Goal: Communication & Community: Answer question/provide support

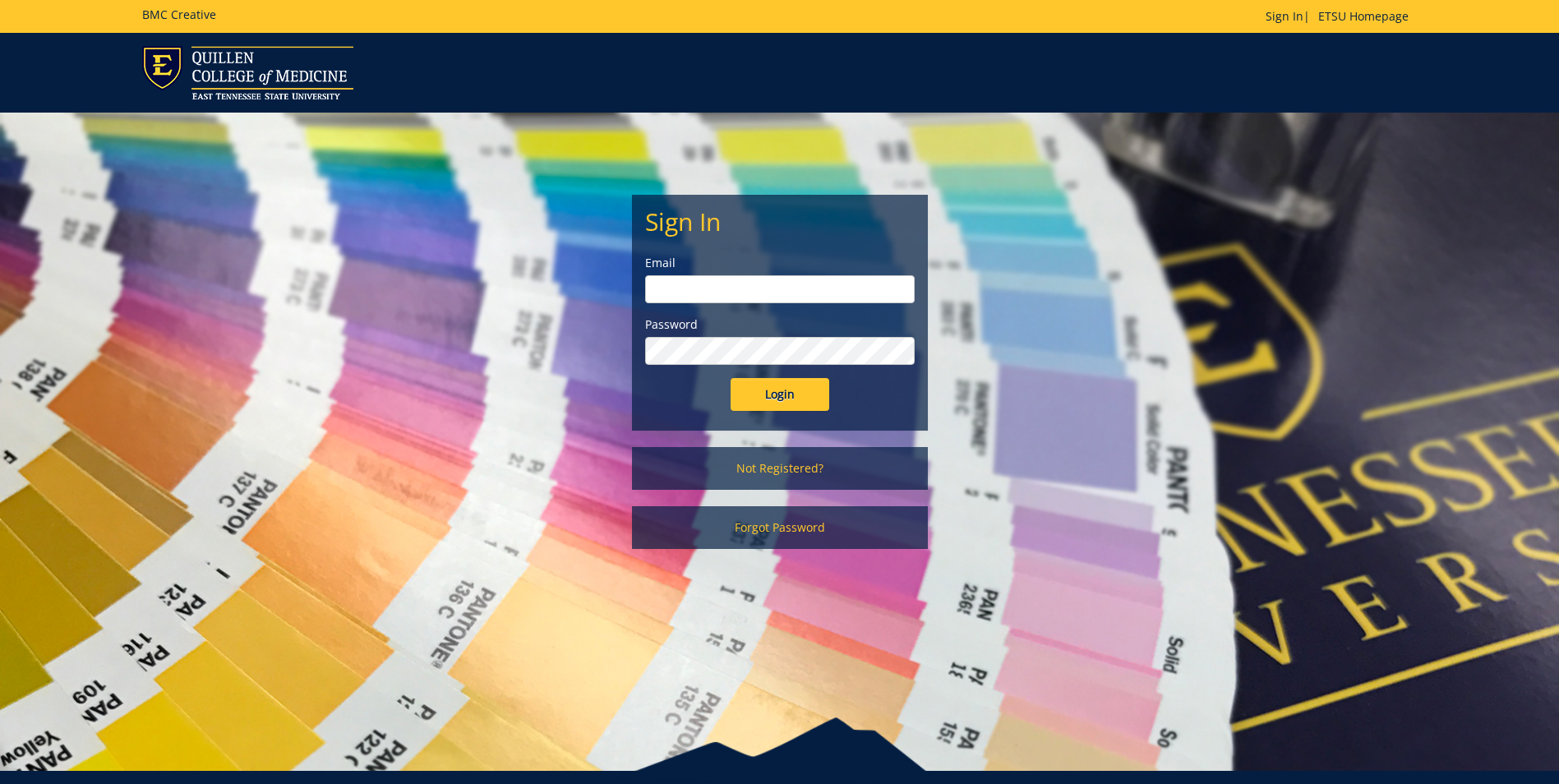
click at [726, 290] on input "email" at bounding box center [780, 289] width 269 height 28
type input "[EMAIL_ADDRESS][DOMAIN_NAME]"
click at [793, 390] on input "Login" at bounding box center [780, 395] width 98 height 32
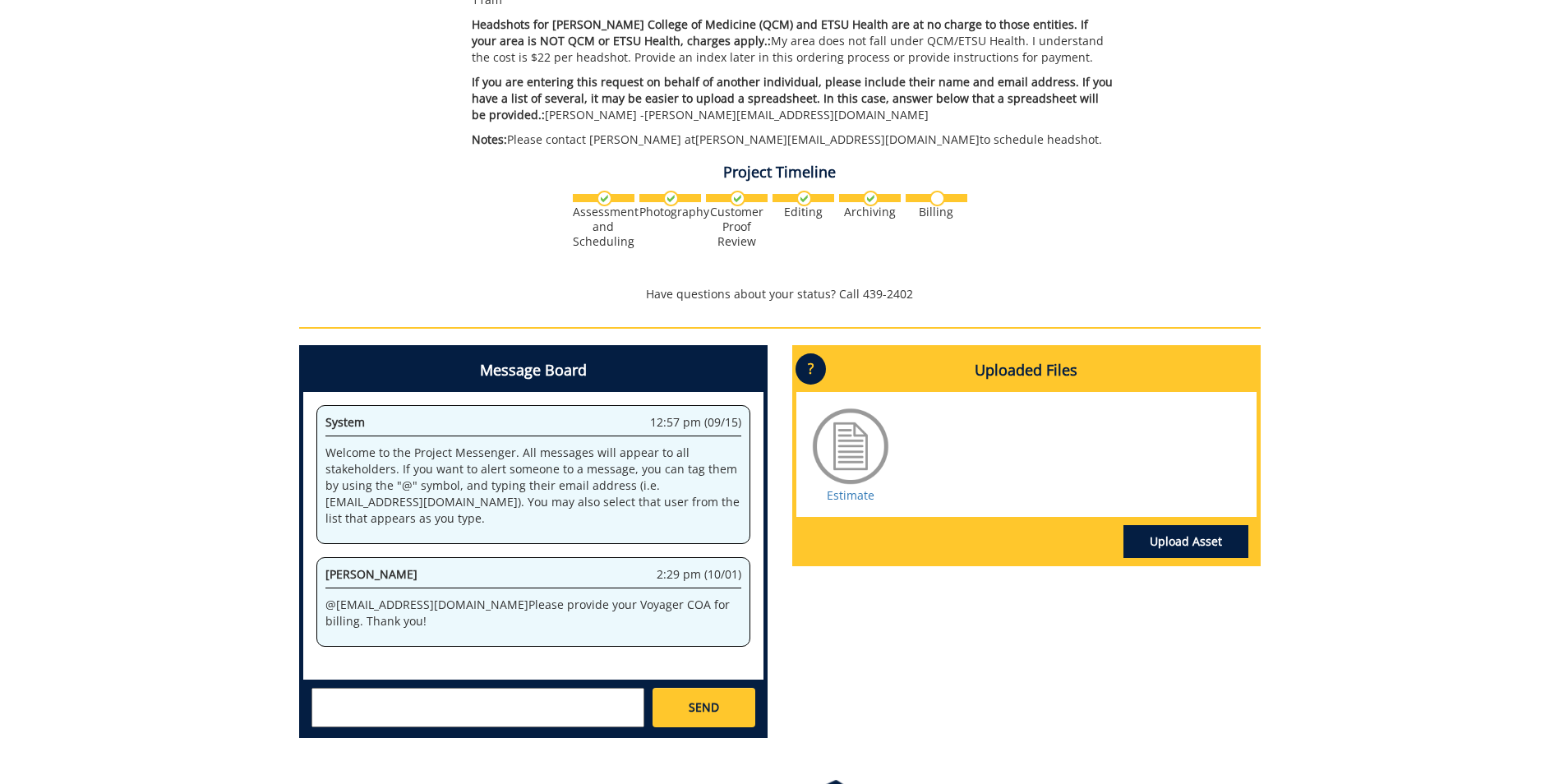
scroll to position [427, 0]
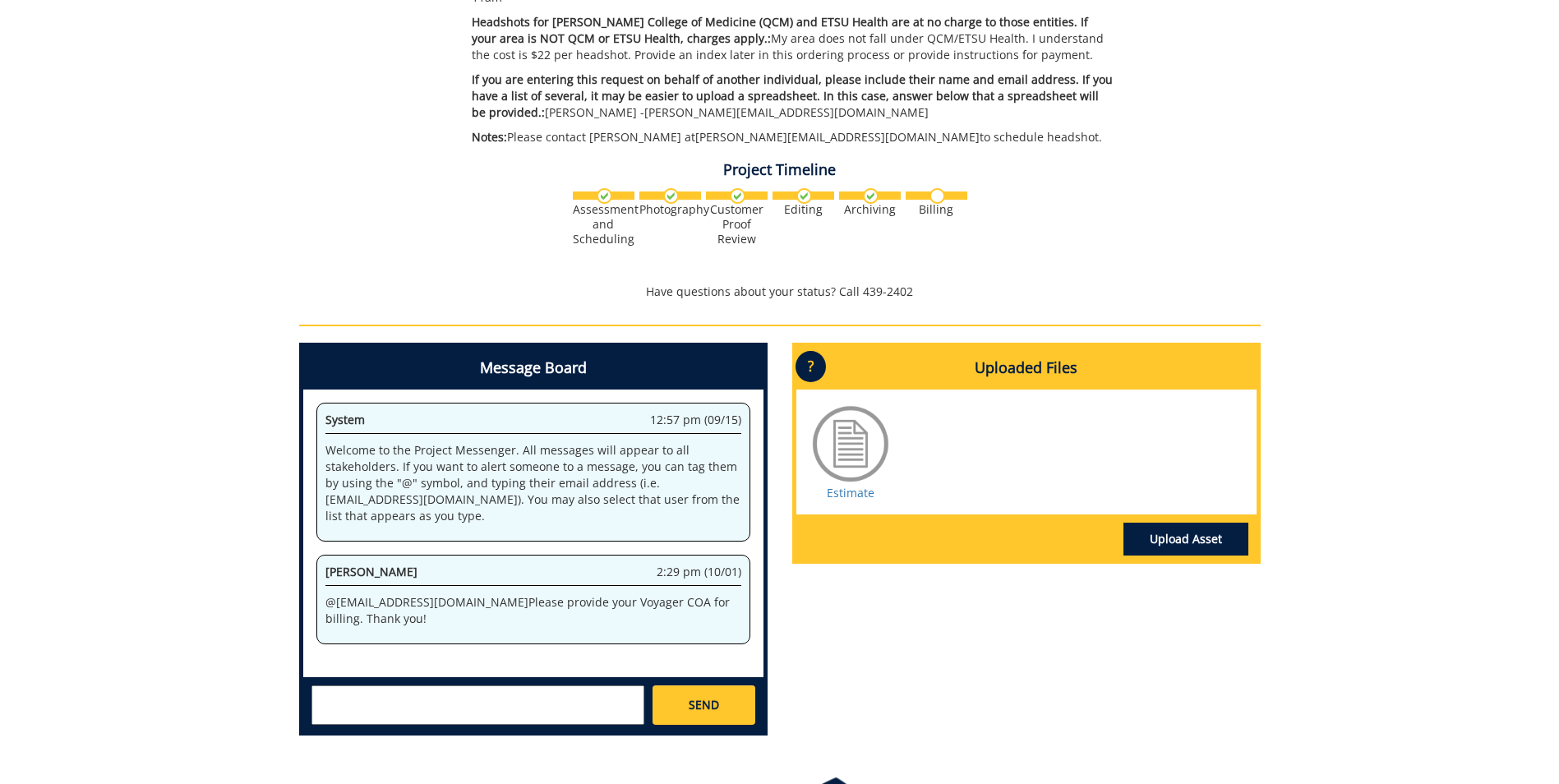
click at [369, 691] on textarea at bounding box center [478, 706] width 333 height 40
type textarea "10-46400-100000-100-74490-200-999-999-999-999-99"
click at [708, 697] on span "SEND" at bounding box center [704, 705] width 31 height 16
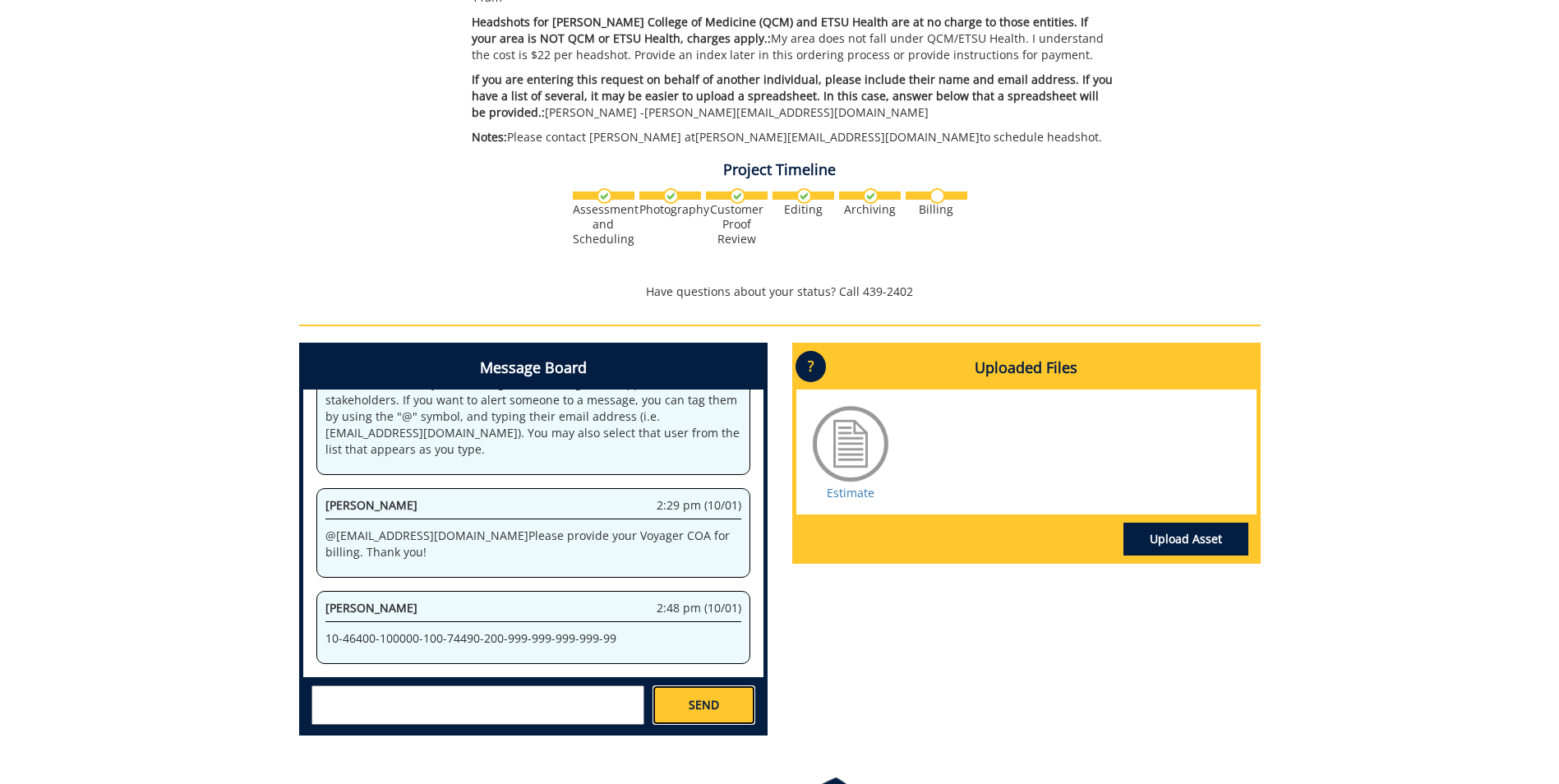
scroll to position [749, 0]
